Goal: Contribute content

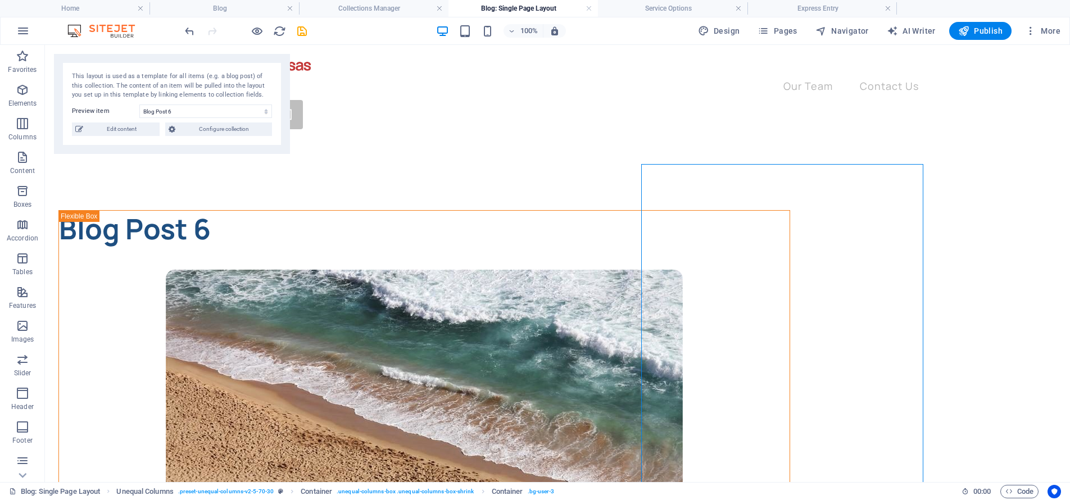
drag, startPoint x: 302, startPoint y: 31, endPoint x: 296, endPoint y: 28, distance: 6.6
click at [0, 0] on icon "save" at bounding box center [0, 0] width 0 height 0
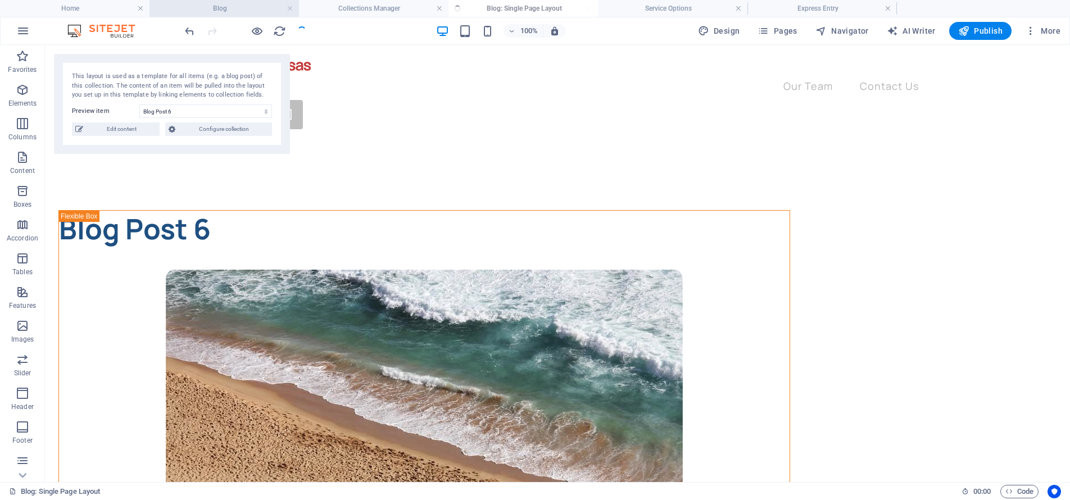
click at [264, 13] on h4 "Blog" at bounding box center [225, 8] width 150 height 12
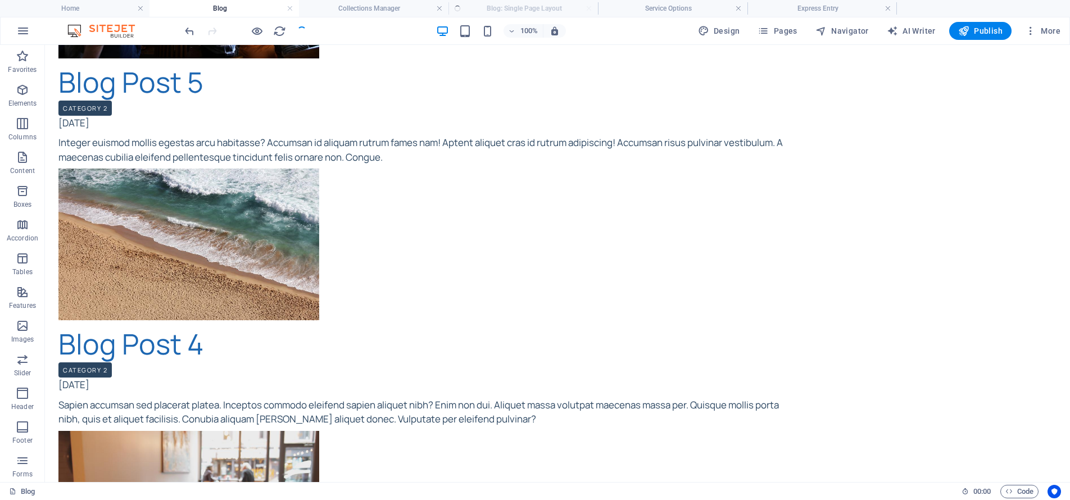
scroll to position [956, 0]
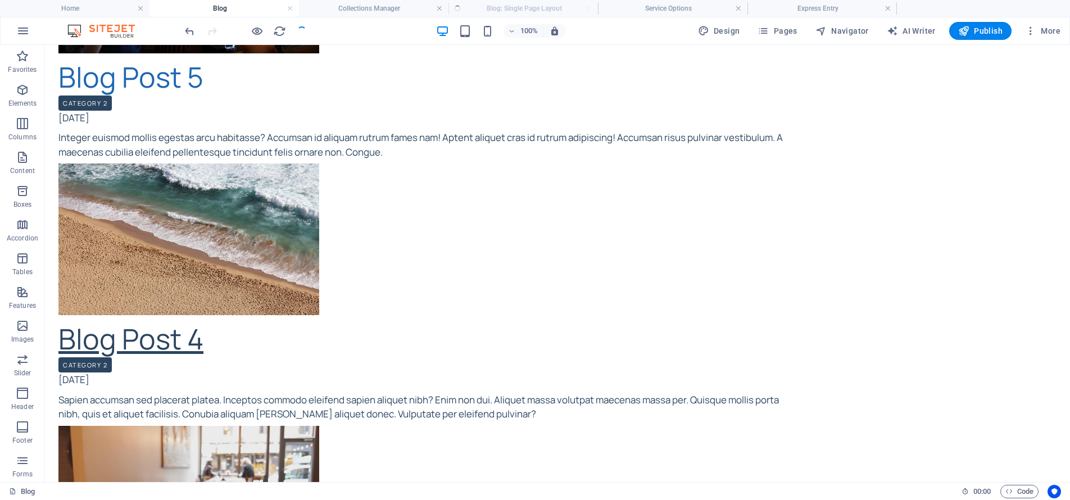
click at [204, 320] on link "Blog Post 4" at bounding box center [130, 339] width 145 height 38
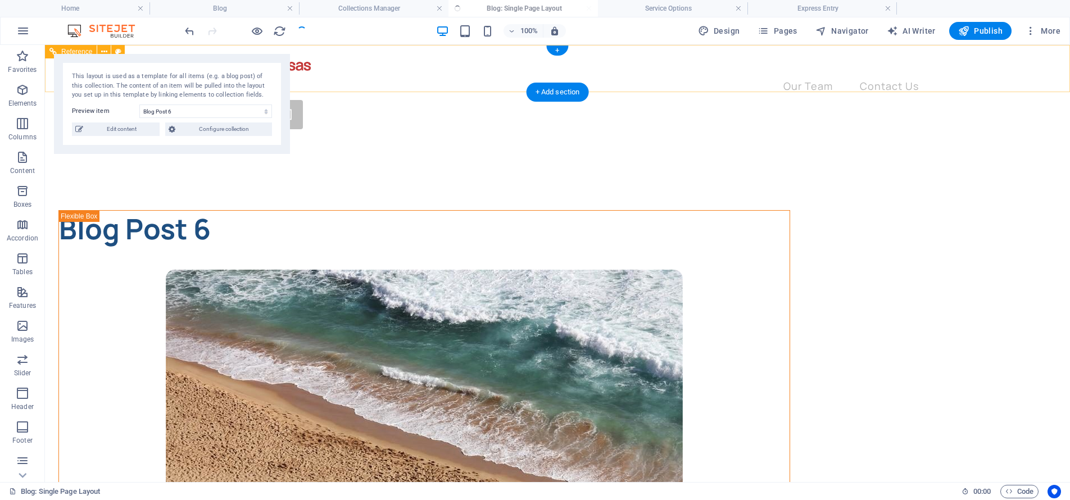
scroll to position [0, 0]
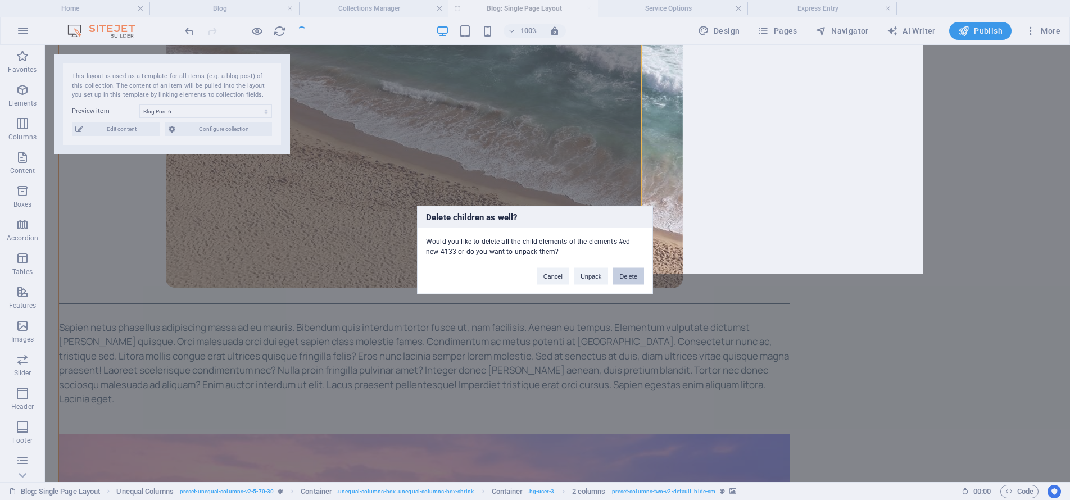
click at [634, 281] on button "Delete" at bounding box center [628, 276] width 31 height 17
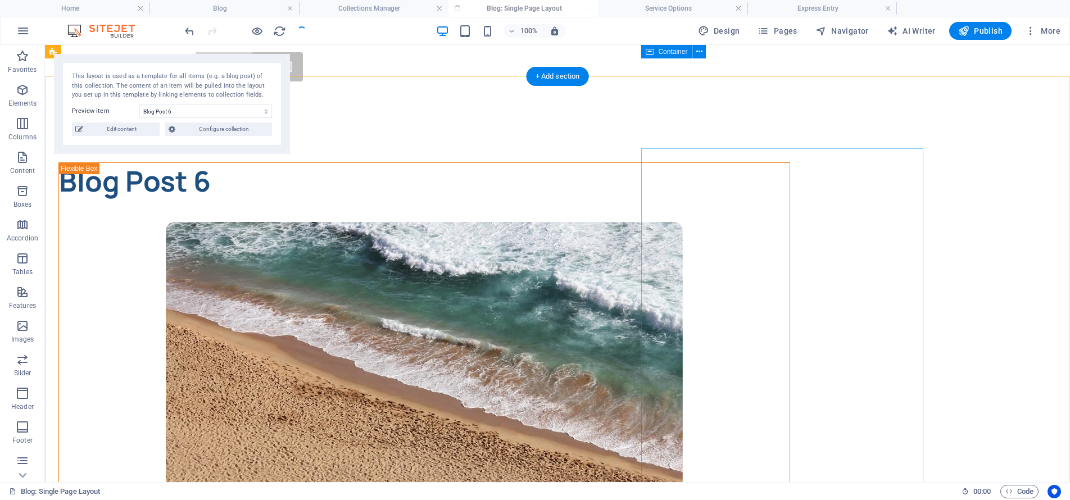
scroll to position [0, 0]
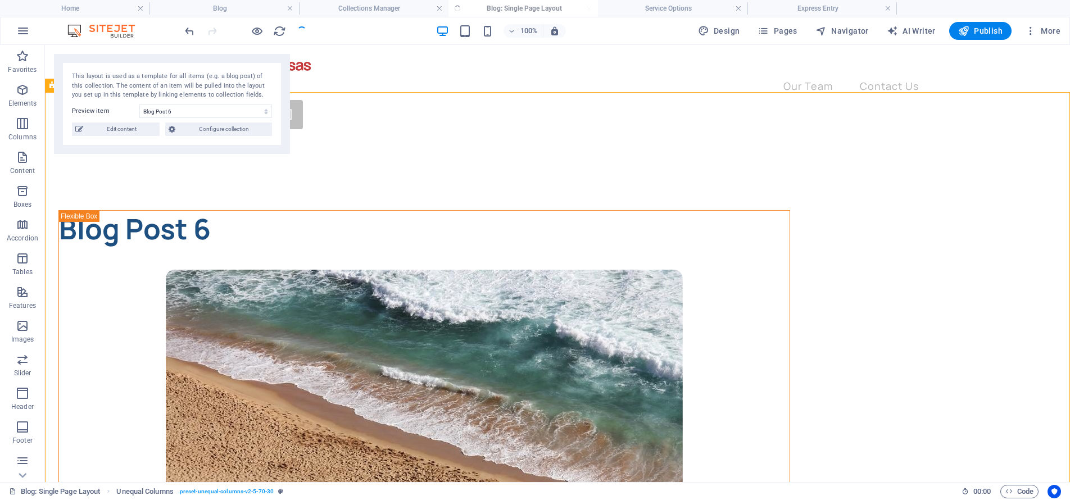
click at [0, 0] on div "100% Design Pages Navigator AI Writer Publish More" at bounding box center [0, 0] width 0 height 0
